Goal: Task Accomplishment & Management: Manage account settings

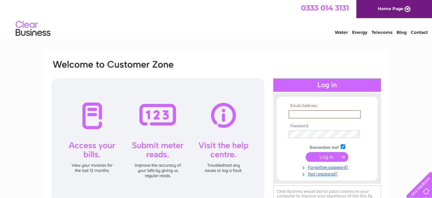
click at [305, 114] on input "text" at bounding box center [325, 114] width 72 height 8
type input "[EMAIL_ADDRESS][DOMAIN_NAME]"
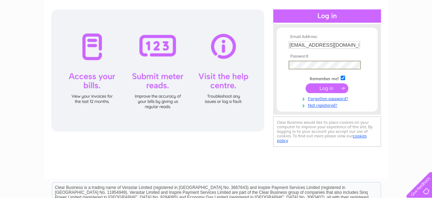
scroll to position [70, 0]
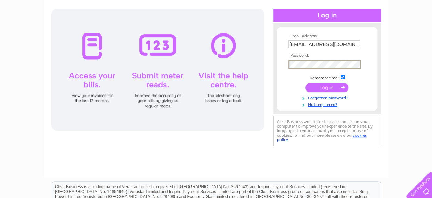
click at [306, 82] on input "submit" at bounding box center [327, 87] width 43 height 10
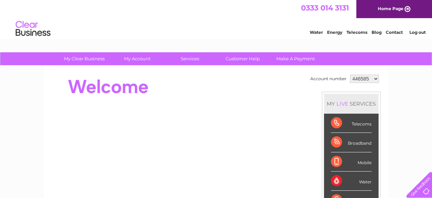
click at [369, 76] on select "446585 446605 2032763" at bounding box center [364, 78] width 29 height 8
select select "446605"
click at [350, 74] on select "446585 446605 2032763" at bounding box center [364, 78] width 29 height 8
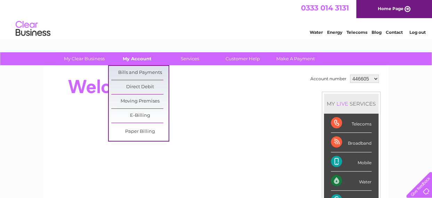
click at [143, 59] on link "My Account" at bounding box center [137, 58] width 57 height 13
click at [132, 72] on link "Bills and Payments" at bounding box center [139, 73] width 57 height 14
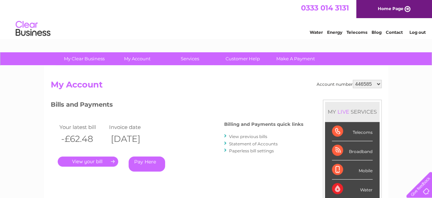
click at [359, 84] on select "446585 446605 2032763" at bounding box center [367, 84] width 29 height 8
select select "2032763"
click at [353, 80] on select "446585 446605 2032763" at bounding box center [367, 84] width 29 height 8
click at [361, 82] on select "446585 446605 2032763" at bounding box center [367, 84] width 29 height 8
select select "446585"
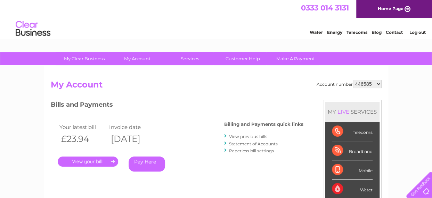
click at [353, 80] on select "446585 446605 2032763" at bounding box center [367, 84] width 29 height 8
